Goal: Task Accomplishment & Management: Manage account settings

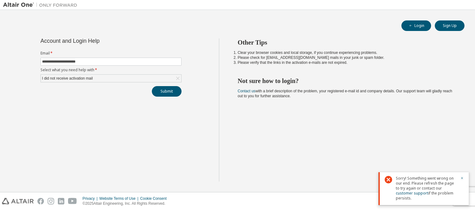
click at [429, 149] on div "Other Tips Clear your browser cookies and local storage, if you continue experi…" at bounding box center [345, 109] width 253 height 143
click at [465, 178] on div "Sorry! Something went wrong on our end. Please refresh the page to try again or…" at bounding box center [424, 188] width 90 height 33
click at [464, 178] on div "Sorry! Something went wrong on our end. Please refresh the page to try again or…" at bounding box center [424, 188] width 90 height 33
click at [453, 26] on button "Sign Up" at bounding box center [450, 25] width 30 height 11
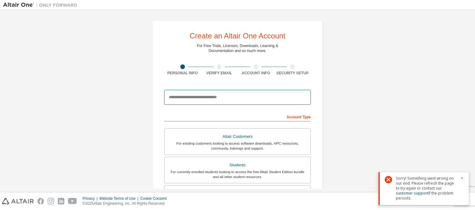
drag, startPoint x: 256, startPoint y: 95, endPoint x: 235, endPoint y: 99, distance: 21.7
click at [235, 99] on input "email" at bounding box center [237, 97] width 147 height 15
type input "**********"
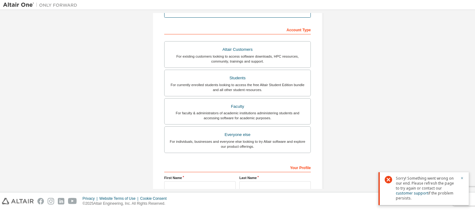
scroll to position [107, 0]
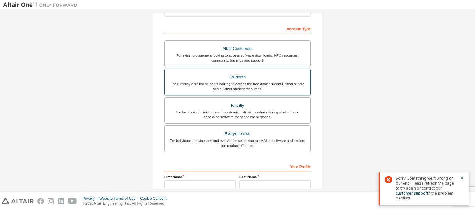
click at [268, 86] on div "For currently enrolled students looking to access the free Altair Student Editi…" at bounding box center [237, 86] width 139 height 10
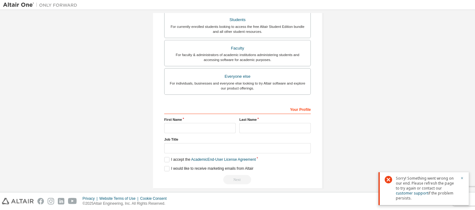
scroll to position [170, 0]
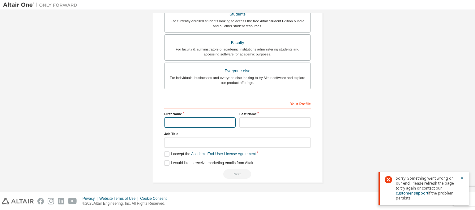
click at [227, 123] on input "text" at bounding box center [199, 122] width 71 height 10
type input "********"
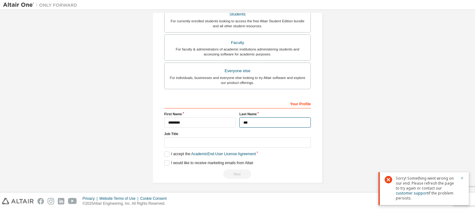
type input "***"
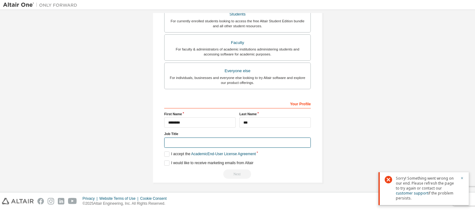
click at [216, 142] on input "text" at bounding box center [237, 142] width 147 height 10
type input "*******"
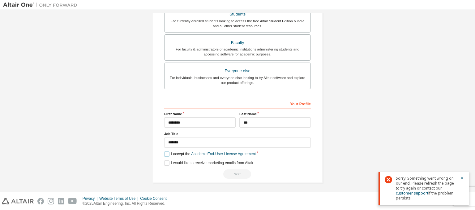
click at [169, 154] on label "I accept the Academic End-User License Agreement" at bounding box center [210, 153] width 92 height 5
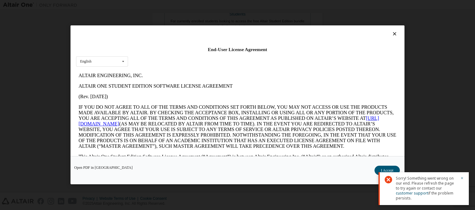
scroll to position [0, 0]
click at [377, 170] on button "I Accept" at bounding box center [387, 170] width 25 height 9
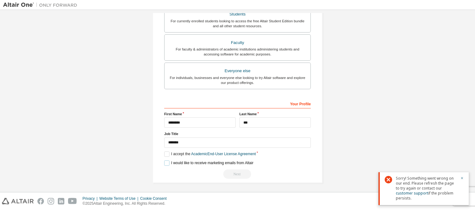
click at [166, 162] on label "I would like to receive marketing emails from Altair" at bounding box center [208, 162] width 89 height 5
click at [246, 169] on div "Next" at bounding box center [237, 173] width 147 height 9
click at [246, 170] on div "Next" at bounding box center [237, 173] width 147 height 9
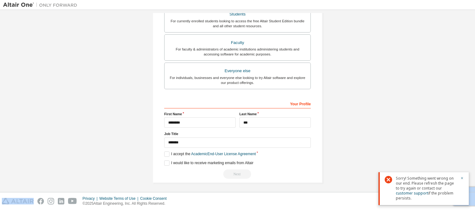
click at [246, 170] on div "Next" at bounding box center [237, 173] width 147 height 9
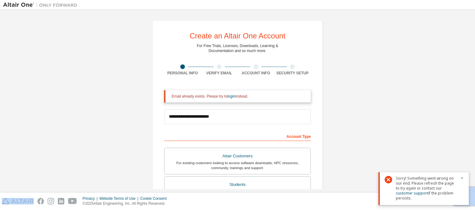
click at [27, 6] on img at bounding box center [41, 5] width 77 height 6
click at [22, 5] on img at bounding box center [41, 5] width 77 height 6
click at [461, 179] on icon "button" at bounding box center [462, 178] width 4 height 4
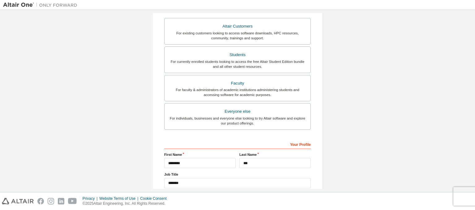
scroll to position [132, 0]
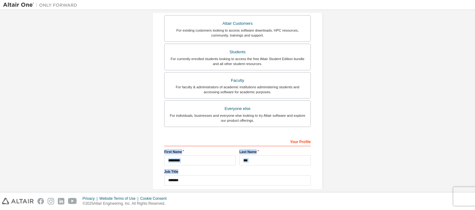
drag, startPoint x: 473, startPoint y: 141, endPoint x: 470, endPoint y: 178, distance: 37.2
click at [470, 178] on div "**********" at bounding box center [237, 101] width 475 height 182
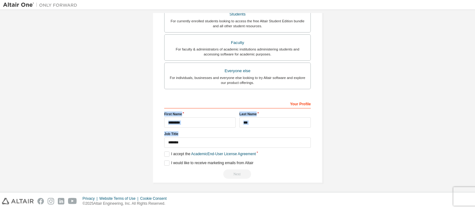
scroll to position [0, 0]
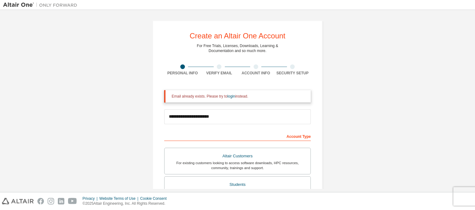
click at [23, 5] on img at bounding box center [41, 5] width 77 height 6
click at [45, 4] on img at bounding box center [41, 5] width 77 height 6
click at [17, 6] on img at bounding box center [41, 5] width 77 height 6
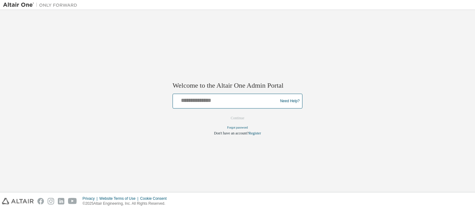
click at [225, 100] on input "text" at bounding box center [226, 99] width 102 height 9
type input "**********"
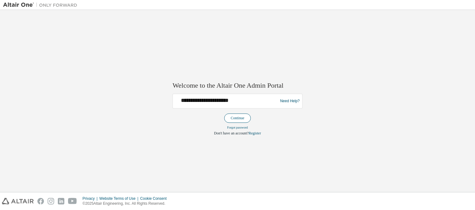
click at [237, 118] on button "Continue" at bounding box center [237, 117] width 27 height 9
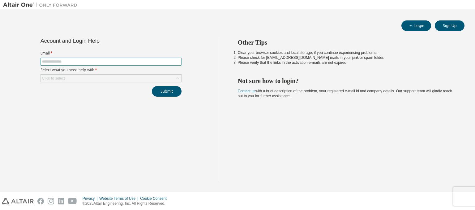
click at [139, 64] on span at bounding box center [111, 62] width 141 height 8
click at [139, 58] on span at bounding box center [111, 62] width 141 height 8
click at [139, 60] on input "text" at bounding box center [111, 61] width 138 height 5
type input "**********"
click at [118, 75] on div "Click to select" at bounding box center [111, 78] width 140 height 7
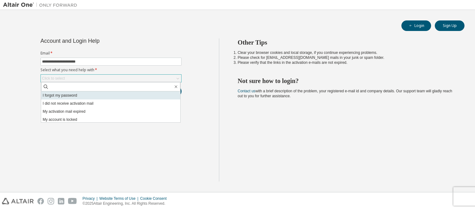
click at [109, 95] on li "I forgot my password" at bounding box center [110, 95] width 139 height 8
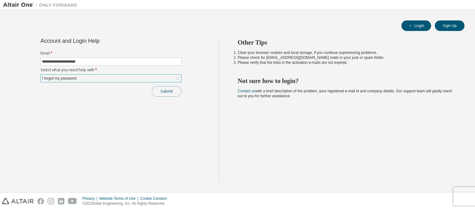
click at [160, 88] on button "Submit" at bounding box center [167, 91] width 30 height 11
click at [423, 27] on button "Login" at bounding box center [416, 25] width 30 height 11
